Goal: Transaction & Acquisition: Purchase product/service

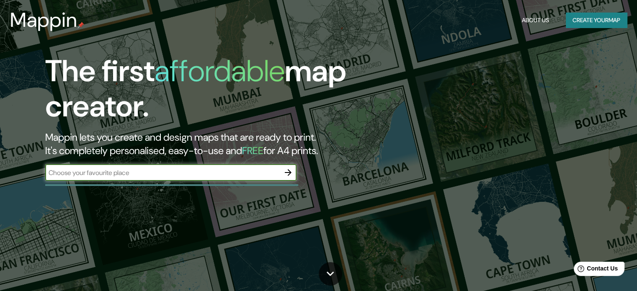
click at [287, 170] on icon "button" at bounding box center [288, 173] width 10 height 10
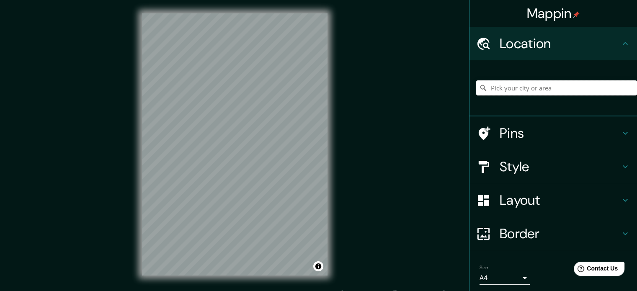
click at [520, 86] on input "Pick your city or area" at bounding box center [556, 87] width 161 height 15
type input "Santiago de Surco Avenue, Lima, Provincia de Lima, Perú"
click at [332, 139] on div "© Mapbox © OpenStreetMap Improve this map" at bounding box center [235, 144] width 212 height 289
click at [541, 200] on h4 "Layout" at bounding box center [560, 200] width 121 height 17
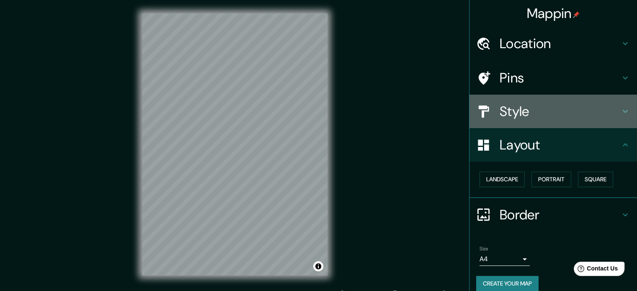
click at [527, 107] on h4 "Style" at bounding box center [560, 111] width 121 height 17
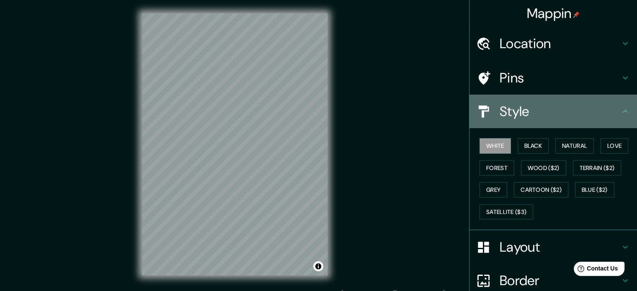
click at [527, 107] on h4 "Style" at bounding box center [560, 111] width 121 height 17
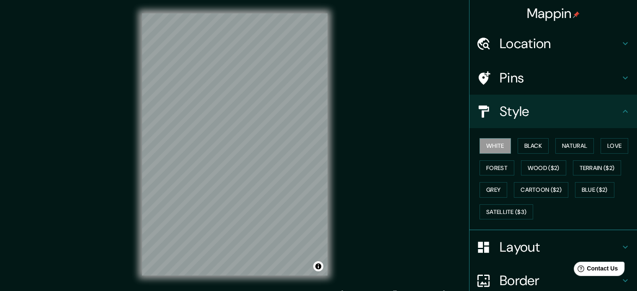
click at [620, 113] on icon at bounding box center [625, 111] width 10 height 10
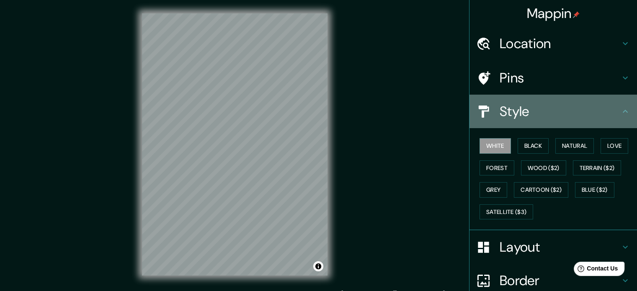
click at [620, 112] on icon at bounding box center [625, 111] width 10 height 10
click at [489, 115] on div at bounding box center [487, 111] width 23 height 15
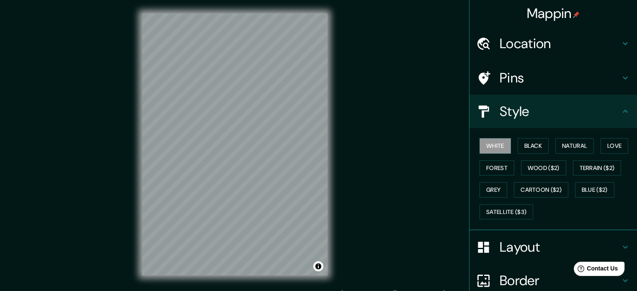
click at [500, 80] on h4 "Pins" at bounding box center [560, 78] width 121 height 17
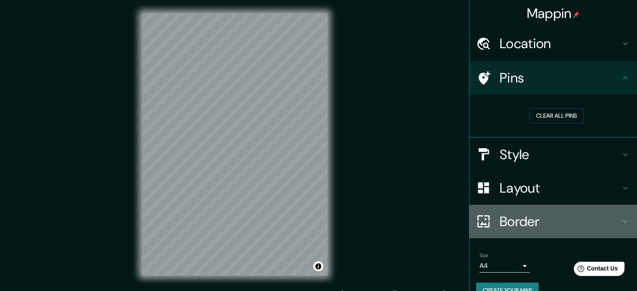
click at [516, 216] on h4 "Border" at bounding box center [560, 221] width 121 height 17
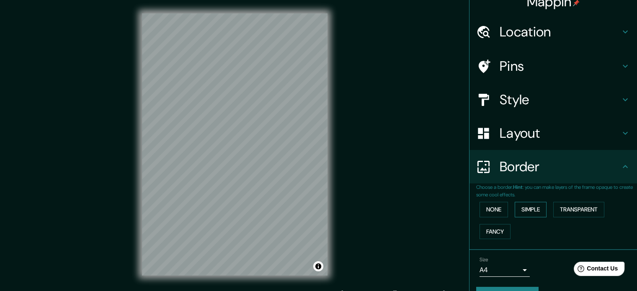
scroll to position [32, 0]
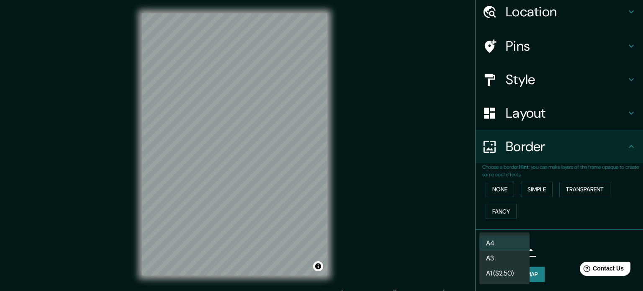
click at [517, 248] on body "Mappin Location Santiago de Surco Avenue, Lima, Provincia de Lima, Perú Santiag…" at bounding box center [321, 145] width 643 height 291
click at [494, 260] on li "A3" at bounding box center [505, 258] width 50 height 15
type input "a4"
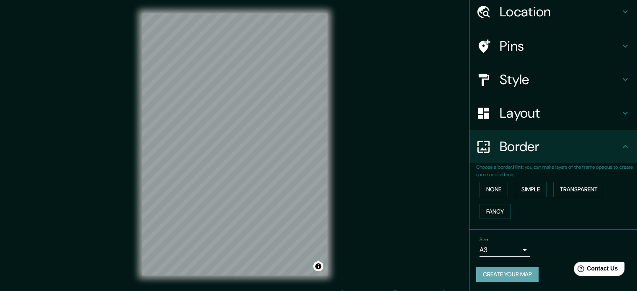
click at [493, 273] on button "Create your map" at bounding box center [507, 274] width 62 height 15
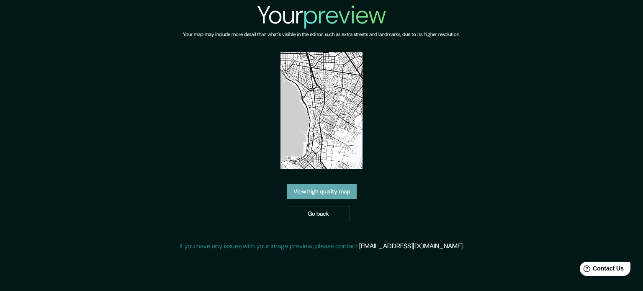
click at [338, 191] on link "View high quality map" at bounding box center [322, 191] width 70 height 15
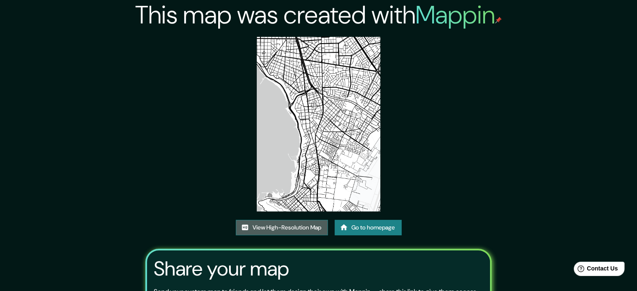
click at [280, 226] on link "View High-Resolution Map" at bounding box center [282, 227] width 92 height 15
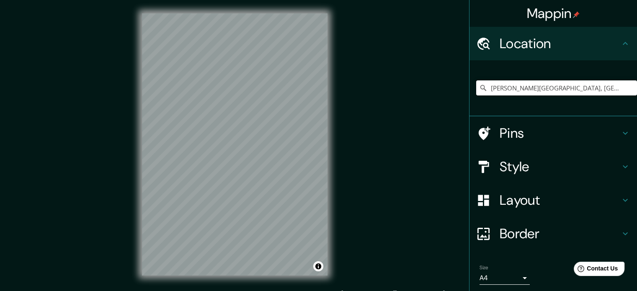
click at [541, 80] on input "[PERSON_NAME][GEOGRAPHIC_DATA], [GEOGRAPHIC_DATA], [GEOGRAPHIC_DATA], [GEOGRAPH…" at bounding box center [556, 87] width 161 height 15
click at [575, 88] on input "[PERSON_NAME][GEOGRAPHIC_DATA], [GEOGRAPHIC_DATA], [GEOGRAPHIC_DATA], [GEOGRAPH…" at bounding box center [556, 87] width 161 height 15
drag, startPoint x: 485, startPoint y: 88, endPoint x: 643, endPoint y: 84, distance: 157.5
click at [637, 84] on html "Mappin Location [PERSON_NAME][GEOGRAPHIC_DATA], [GEOGRAPHIC_DATA], [GEOGRAPHIC_…" at bounding box center [318, 145] width 637 height 291
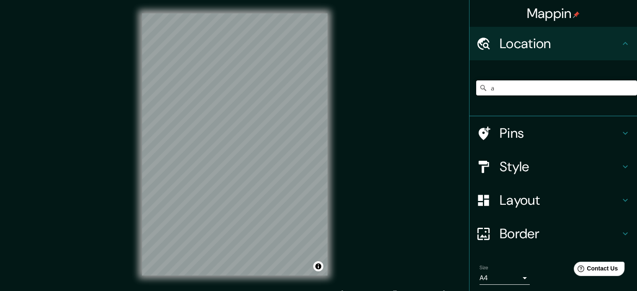
scroll to position [0, 0]
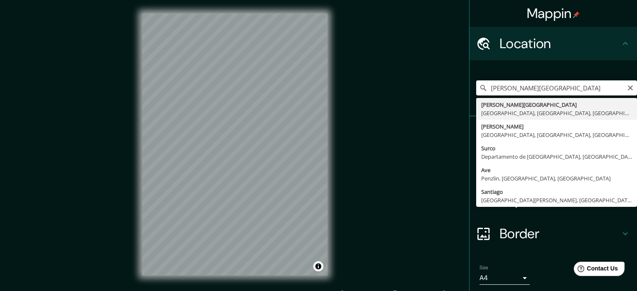
type input "[PERSON_NAME][GEOGRAPHIC_DATA], [GEOGRAPHIC_DATA], [GEOGRAPHIC_DATA], [GEOGRAPH…"
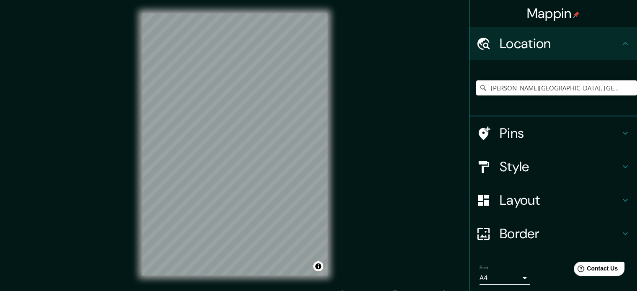
click at [412, 78] on div "Mappin Location Santiago de Surco Avenue, Lima, Provincia de Lima, Perú Pins St…" at bounding box center [318, 151] width 637 height 302
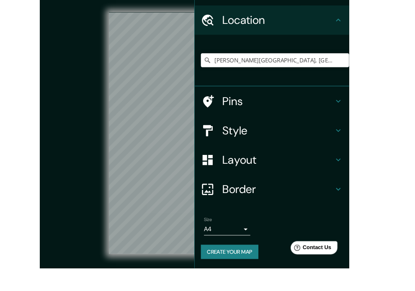
scroll to position [28, 0]
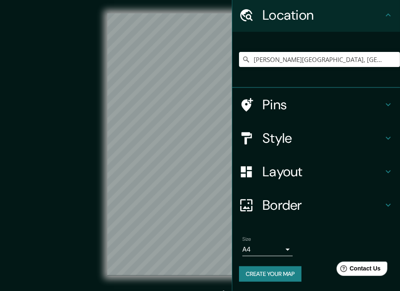
click at [54, 82] on div "© Mapbox © OpenStreetMap Improve this map" at bounding box center [200, 144] width 360 height 262
click at [199, 287] on div "© Mapbox © OpenStreetMap Improve this map" at bounding box center [200, 144] width 387 height 289
drag, startPoint x: 99, startPoint y: 160, endPoint x: 81, endPoint y: 160, distance: 18.0
click at [70, 161] on div "© Mapbox © OpenStreetMap Improve this map" at bounding box center [200, 144] width 360 height 262
drag, startPoint x: 85, startPoint y: 160, endPoint x: 64, endPoint y: 160, distance: 21.8
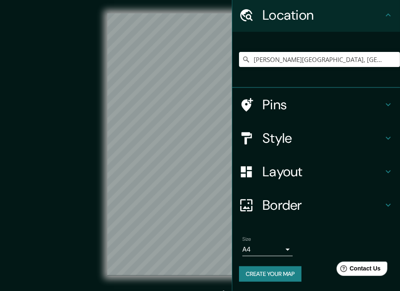
click at [64, 160] on div "© Mapbox © OpenStreetMap Improve this map" at bounding box center [200, 144] width 360 height 262
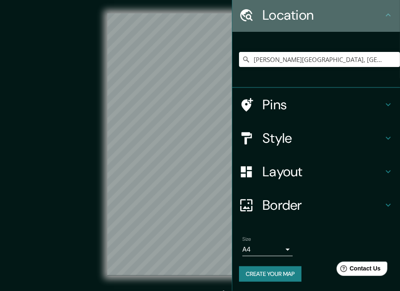
click at [383, 15] on icon at bounding box center [388, 15] width 10 height 10
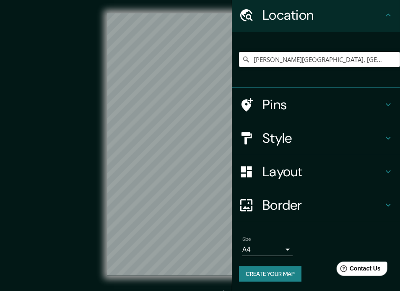
click at [383, 15] on icon at bounding box center [388, 15] width 10 height 10
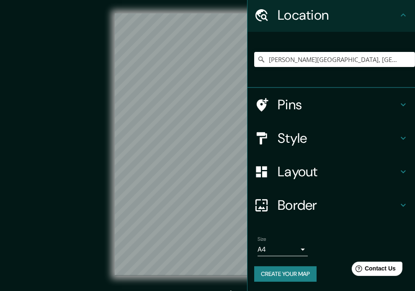
click at [318, 198] on h4 "Border" at bounding box center [338, 205] width 121 height 17
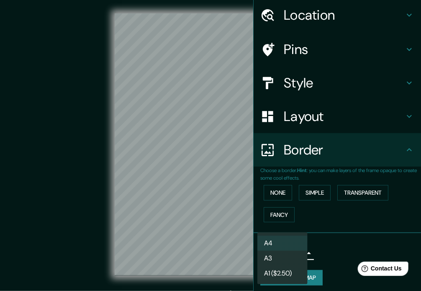
click at [297, 248] on body "Mappin Location Santiago de Surco Avenue, Lima, Provincia de Lima, Perú Pins St…" at bounding box center [210, 145] width 421 height 291
click at [276, 258] on li "A3" at bounding box center [283, 258] width 50 height 15
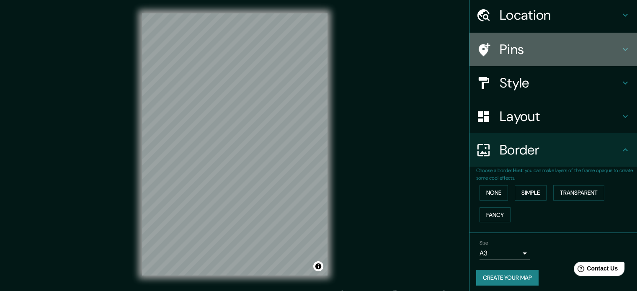
click at [620, 49] on icon at bounding box center [625, 49] width 10 height 10
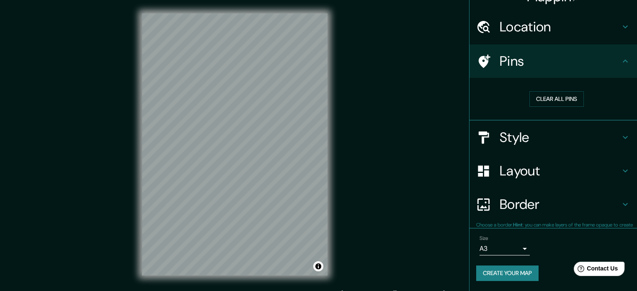
scroll to position [16, 0]
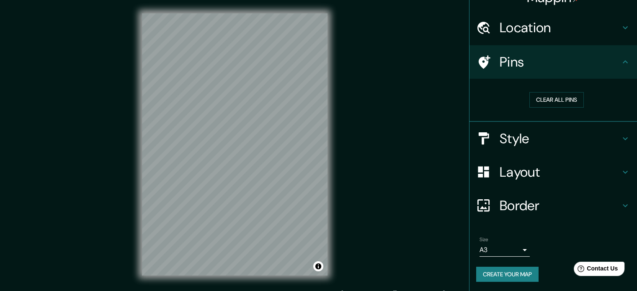
click at [619, 49] on div "Pins" at bounding box center [553, 62] width 168 height 34
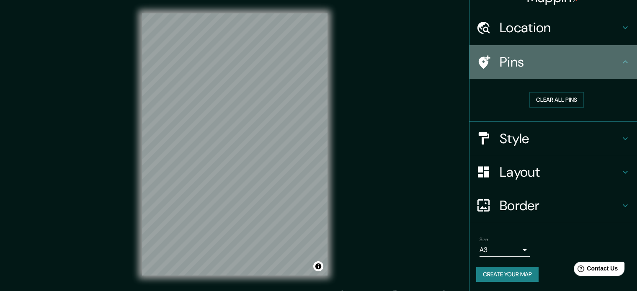
click at [620, 60] on icon at bounding box center [625, 62] width 10 height 10
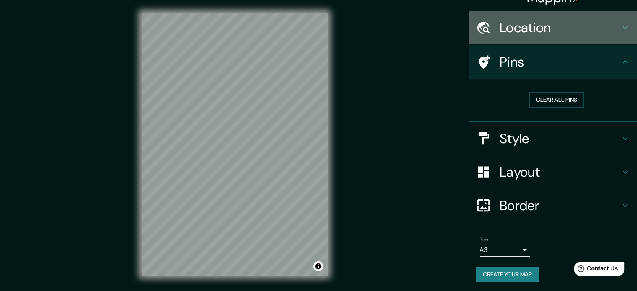
click at [620, 30] on icon at bounding box center [625, 28] width 10 height 10
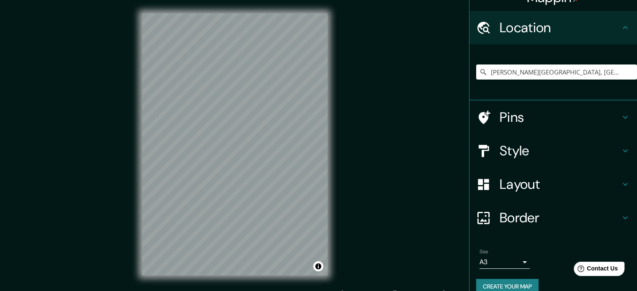
click at [620, 30] on icon at bounding box center [625, 28] width 10 height 10
click at [620, 120] on icon at bounding box center [625, 117] width 10 height 10
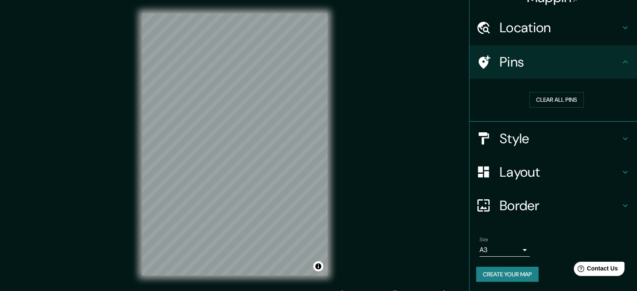
click at [609, 131] on h4 "Style" at bounding box center [560, 138] width 121 height 17
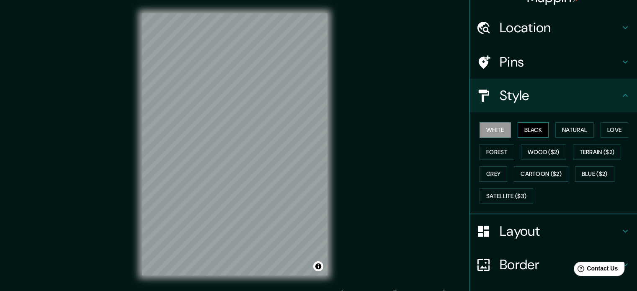
click at [532, 132] on button "Black" at bounding box center [533, 129] width 31 height 15
click at [317, 268] on button "Toggle attribution" at bounding box center [318, 266] width 10 height 10
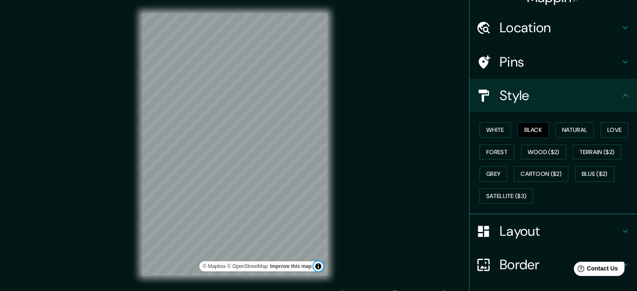
click at [317, 268] on button "Toggle attribution" at bounding box center [318, 266] width 10 height 10
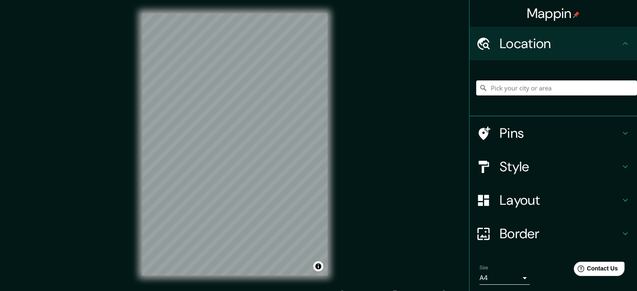
click at [501, 88] on input "Pick your city or area" at bounding box center [556, 87] width 161 height 15
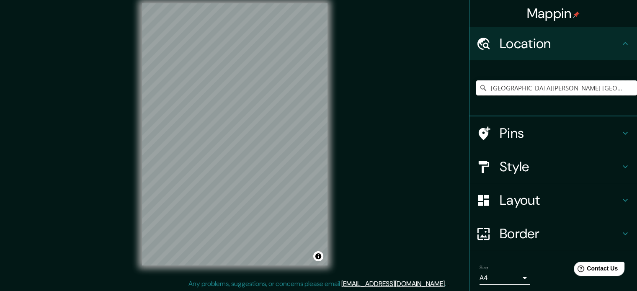
scroll to position [11, 0]
click at [514, 92] on input "Avenida De Santiago, 27861 Viveiro, provincia de Lugo, España" at bounding box center [556, 87] width 161 height 15
type input "Avenida De Santiago, 27861 Viveiro, provincia de Lugo, España"
click at [628, 88] on icon "Clear" at bounding box center [630, 87] width 5 height 5
click at [541, 82] on input "Pick your city or area" at bounding box center [556, 87] width 161 height 15
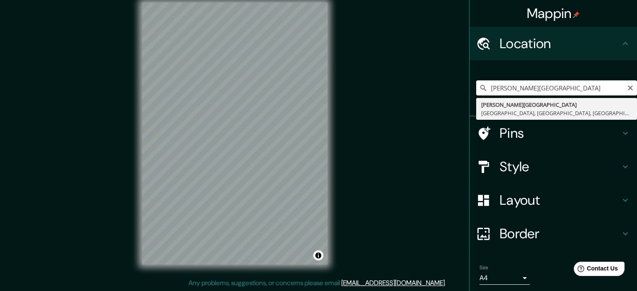
type input "[GEOGRAPHIC_DATA], [GEOGRAPHIC_DATA], [GEOGRAPHIC_DATA], [GEOGRAPHIC_DATA]"
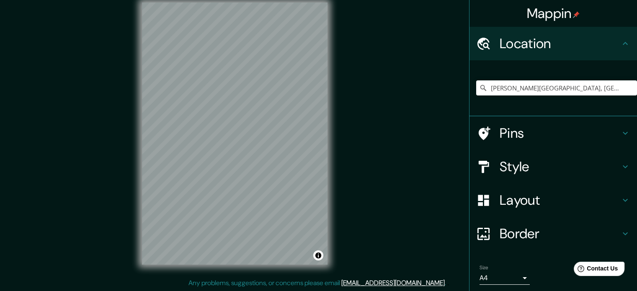
click at [129, 90] on div "© Mapbox © OpenStreetMap Improve this map" at bounding box center [235, 133] width 212 height 289
click at [331, 93] on div "© Mapbox © OpenStreetMap Improve this map" at bounding box center [235, 133] width 212 height 289
click at [133, 113] on div "© Mapbox © OpenStreetMap Improve this map" at bounding box center [235, 133] width 212 height 289
click at [548, 165] on h4 "Style" at bounding box center [560, 166] width 121 height 17
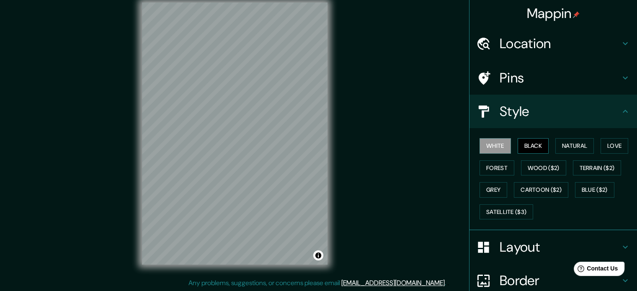
click at [529, 145] on button "Black" at bounding box center [533, 145] width 31 height 15
click at [620, 113] on icon at bounding box center [625, 111] width 10 height 10
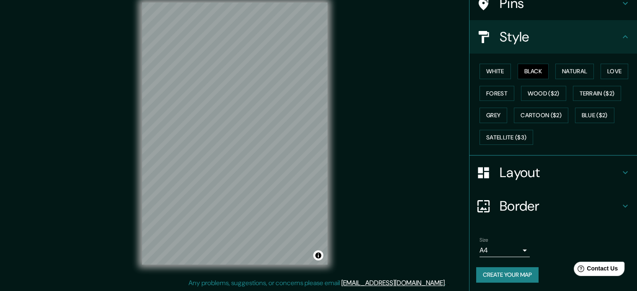
click at [555, 211] on h4 "Border" at bounding box center [560, 206] width 121 height 17
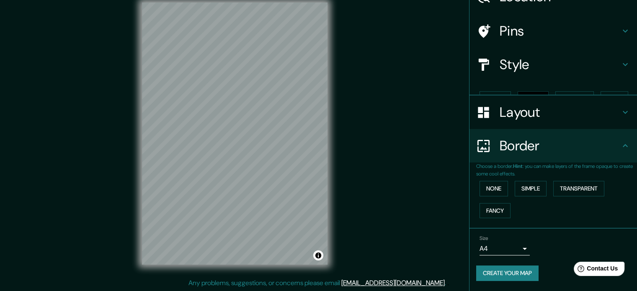
scroll to position [32, 0]
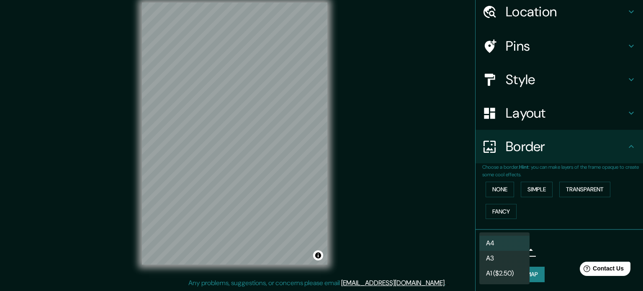
click at [515, 248] on body "Mappin Location Santiago de Surco Avenue, Lima, Provincia de Lima, Perú Pins St…" at bounding box center [321, 134] width 643 height 291
click at [499, 259] on li "A3" at bounding box center [505, 258] width 50 height 15
type input "a4"
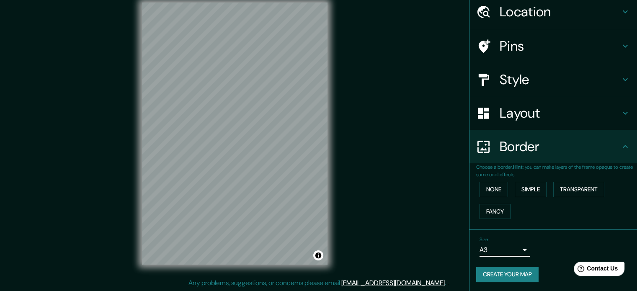
click at [566, 102] on div "Layout" at bounding box center [553, 113] width 168 height 34
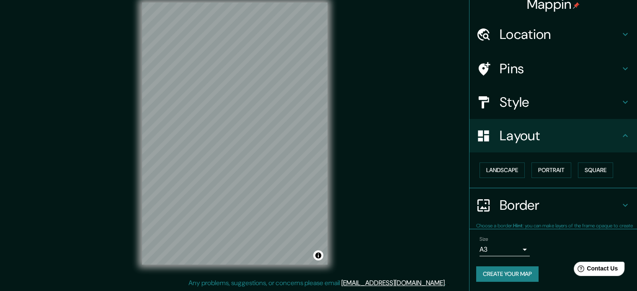
scroll to position [9, 0]
click at [517, 278] on button "Create your map" at bounding box center [507, 274] width 62 height 15
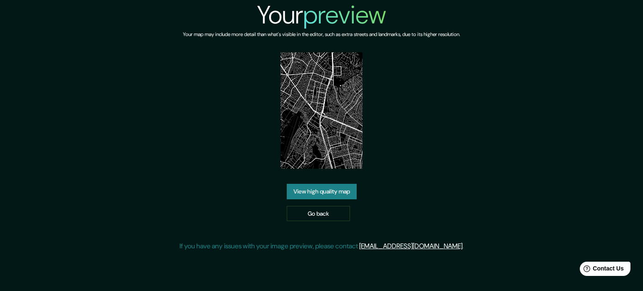
click at [330, 196] on link "View high quality map" at bounding box center [322, 191] width 70 height 15
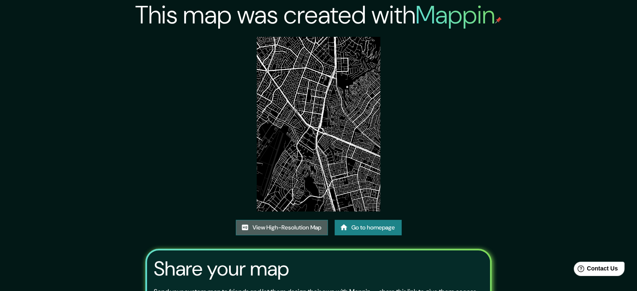
click at [282, 227] on link "View High-Resolution Map" at bounding box center [282, 227] width 92 height 15
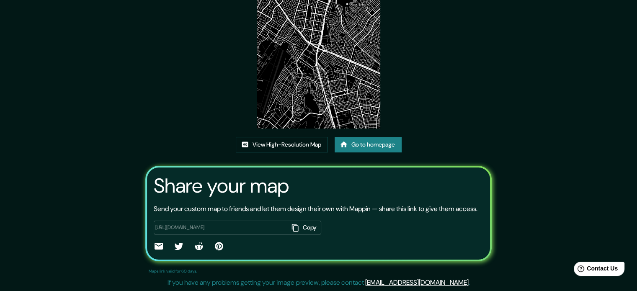
scroll to position [93, 0]
click at [358, 137] on link "Go to homepage" at bounding box center [368, 144] width 67 height 15
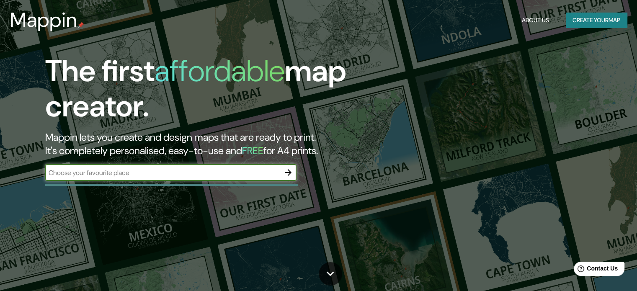
click at [287, 170] on icon "button" at bounding box center [288, 173] width 10 height 10
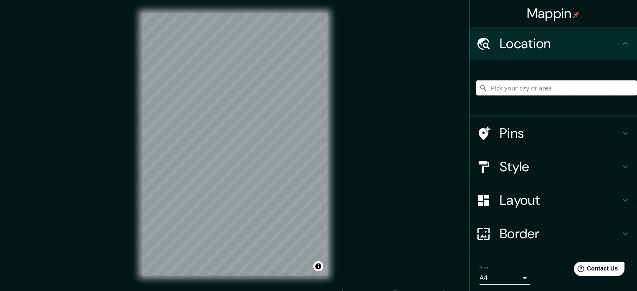
click at [537, 89] on input "Pick your city or area" at bounding box center [556, 87] width 161 height 15
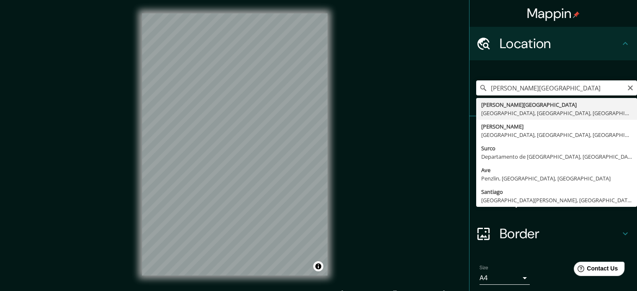
type input "[GEOGRAPHIC_DATA], [GEOGRAPHIC_DATA], [GEOGRAPHIC_DATA], [GEOGRAPHIC_DATA]"
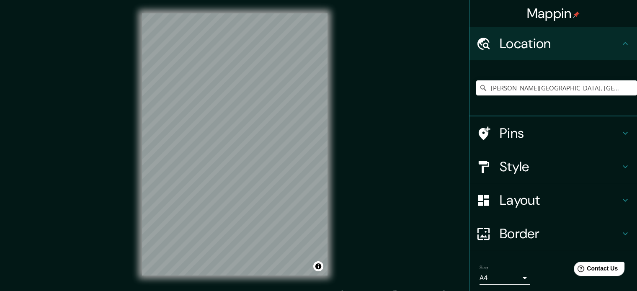
click at [548, 170] on h4 "Style" at bounding box center [560, 166] width 121 height 17
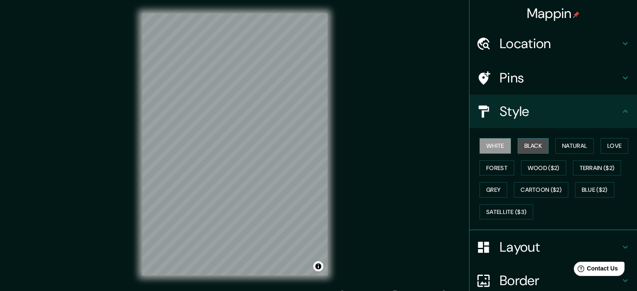
click at [536, 142] on button "Black" at bounding box center [533, 145] width 31 height 15
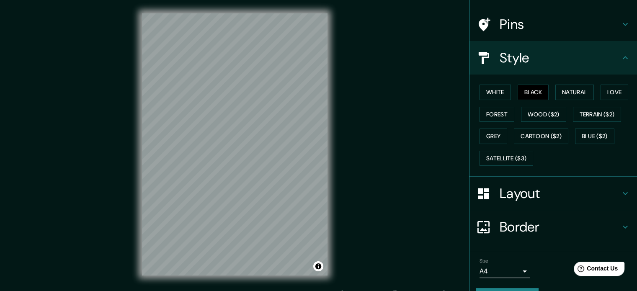
scroll to position [75, 0]
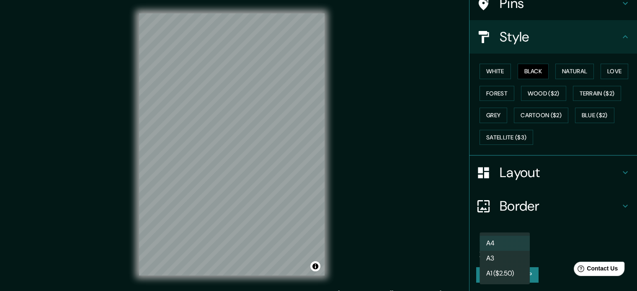
click at [498, 248] on body "Mappin Location Santiago de Surco Avenue, Lima, Provincia de Lima, Perú Pins St…" at bounding box center [318, 145] width 637 height 291
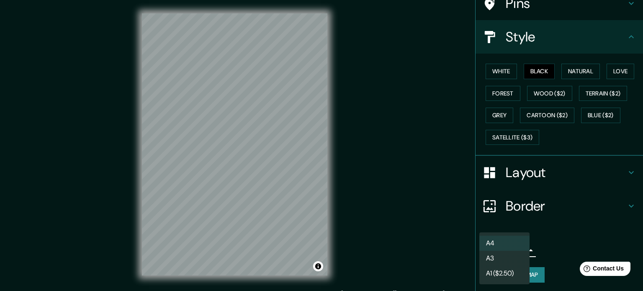
click at [497, 257] on li "A3" at bounding box center [505, 258] width 50 height 15
type input "a4"
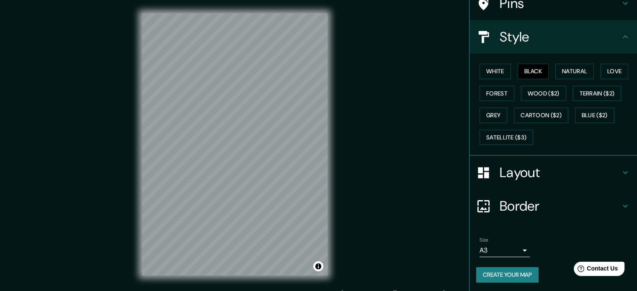
click at [359, 121] on div "Mappin Location Santiago de Surco Avenue, Lima, Provincia de Lima, Perú Pins St…" at bounding box center [318, 151] width 637 height 302
click at [518, 273] on button "Create your map" at bounding box center [507, 274] width 62 height 15
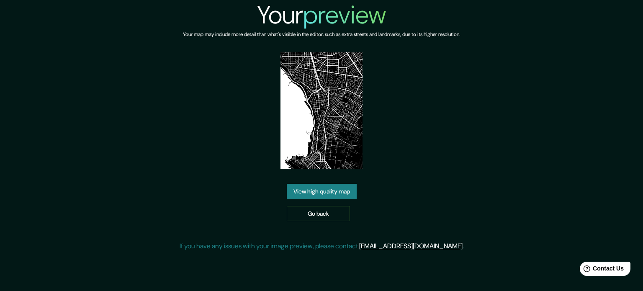
click at [322, 196] on link "View high quality map" at bounding box center [322, 191] width 70 height 15
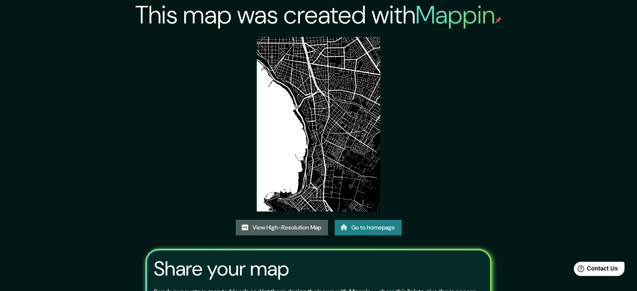
click at [302, 229] on link "View High-Resolution Map" at bounding box center [282, 227] width 92 height 15
